Goal: Task Accomplishment & Management: Manage account settings

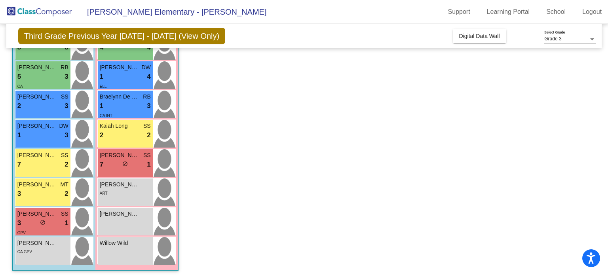
scroll to position [157, 0]
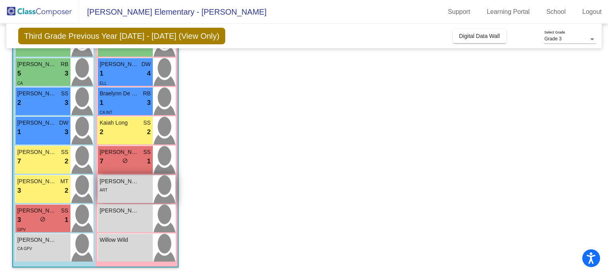
click at [122, 190] on div "ART" at bounding box center [125, 190] width 51 height 8
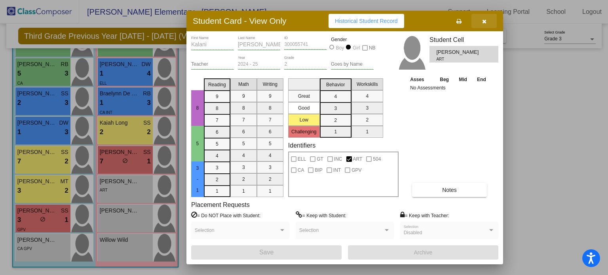
click at [486, 22] on icon "button" at bounding box center [484, 22] width 4 height 6
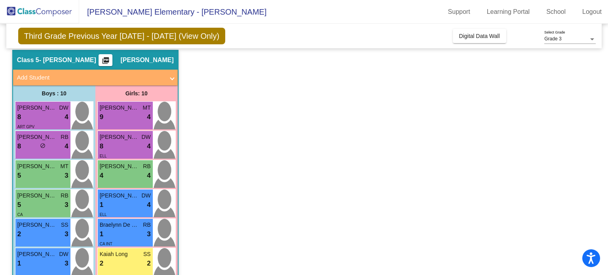
scroll to position [25, 0]
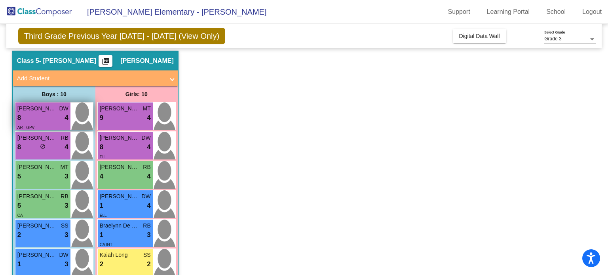
click at [51, 114] on div "8 lock do_not_disturb_alt 4" at bounding box center [42, 118] width 51 height 10
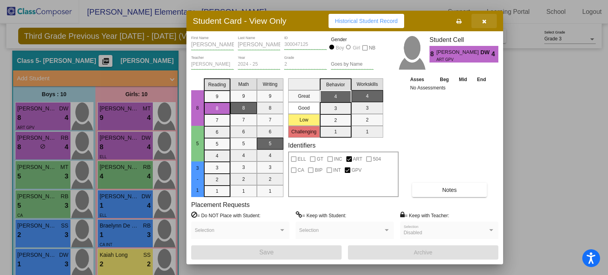
click at [484, 21] on icon "button" at bounding box center [484, 22] width 4 height 6
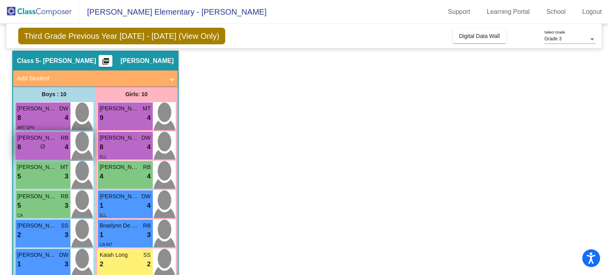
click at [35, 144] on div "8 lock do_not_disturb_alt 4" at bounding box center [42, 147] width 51 height 10
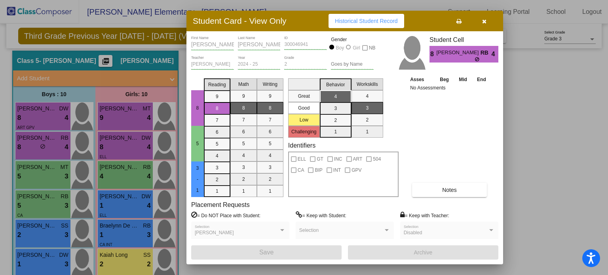
click at [484, 21] on icon "button" at bounding box center [484, 22] width 4 height 6
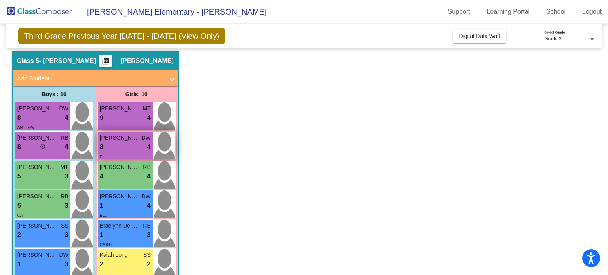
click at [114, 142] on div "8 lock do_not_disturb_alt 4" at bounding box center [125, 147] width 51 height 10
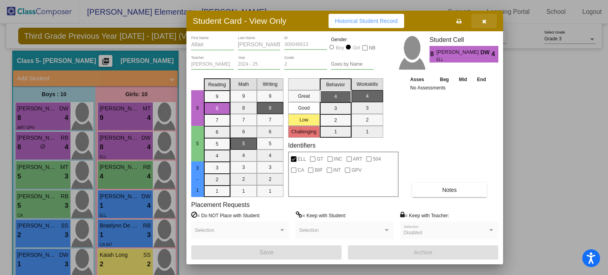
click at [481, 24] on button "button" at bounding box center [483, 21] width 25 height 14
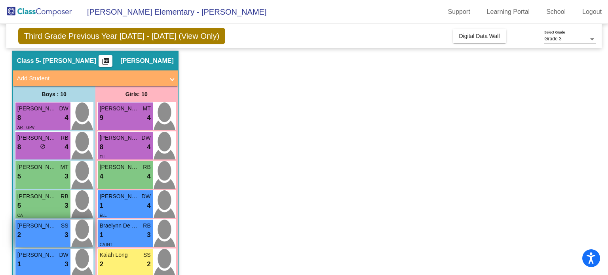
click at [35, 235] on div "2 lock do_not_disturb_alt 3" at bounding box center [42, 235] width 51 height 10
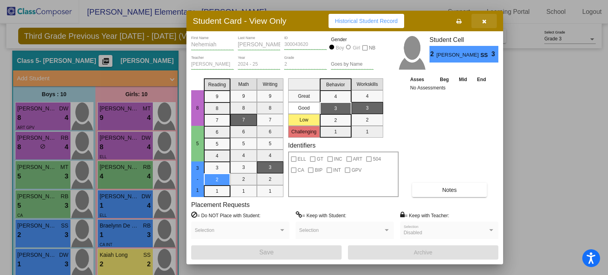
click at [485, 21] on icon "button" at bounding box center [484, 22] width 4 height 6
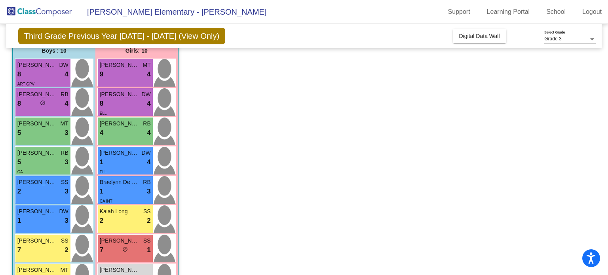
scroll to position [36, 0]
